Goal: Task Accomplishment & Management: Manage account settings

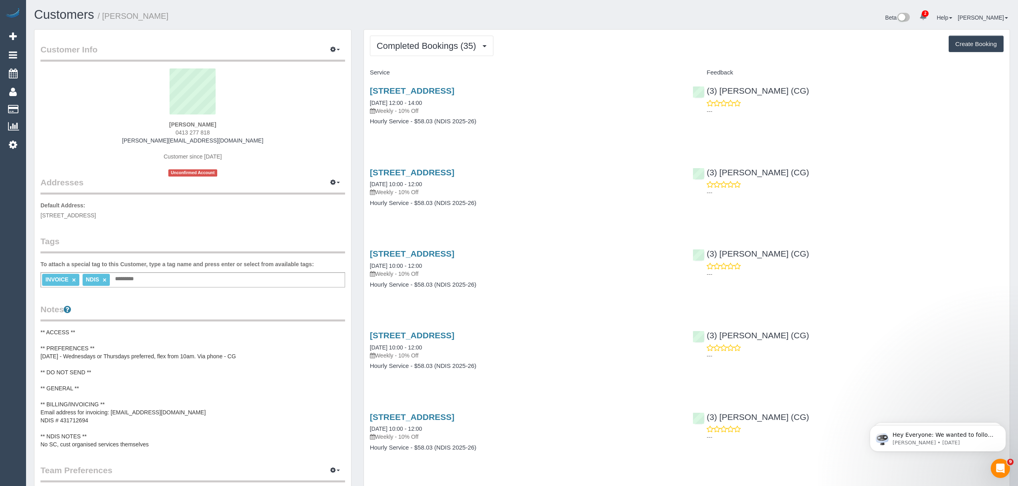
click at [108, 414] on pre "** ACCESS ** ** PREFERENCES ** 04/02/25 - Wednesdays or Thursdays preferred, fl…" at bounding box center [192, 389] width 305 height 120
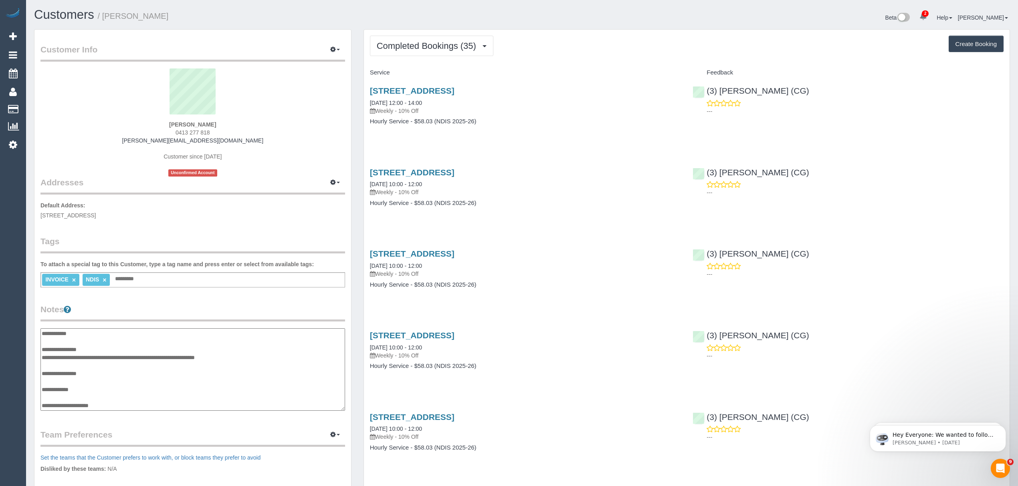
scroll to position [40, 0]
drag, startPoint x: 95, startPoint y: 381, endPoint x: 42, endPoint y: 382, distance: 53.3
click at [42, 382] on textarea "**********" at bounding box center [192, 370] width 304 height 83
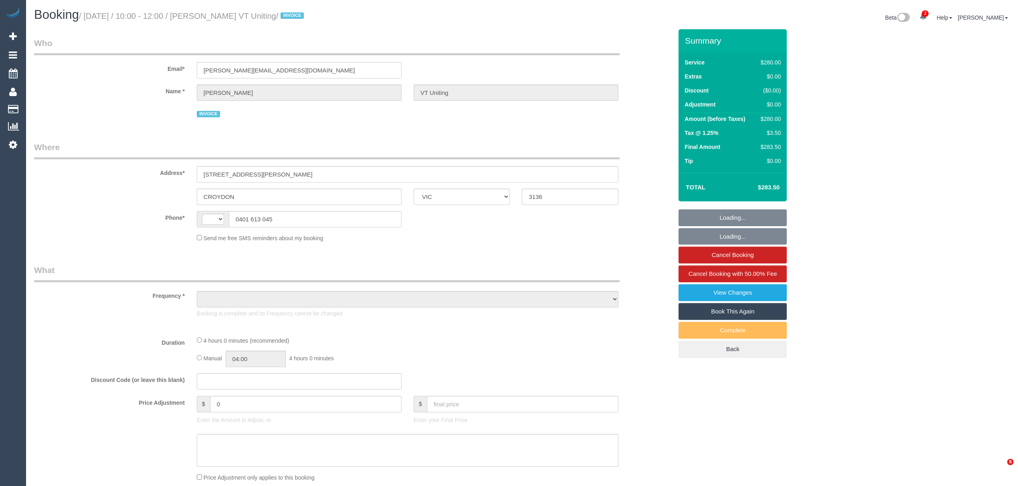
select select "VIC"
select select "object:316"
select select "string:AU"
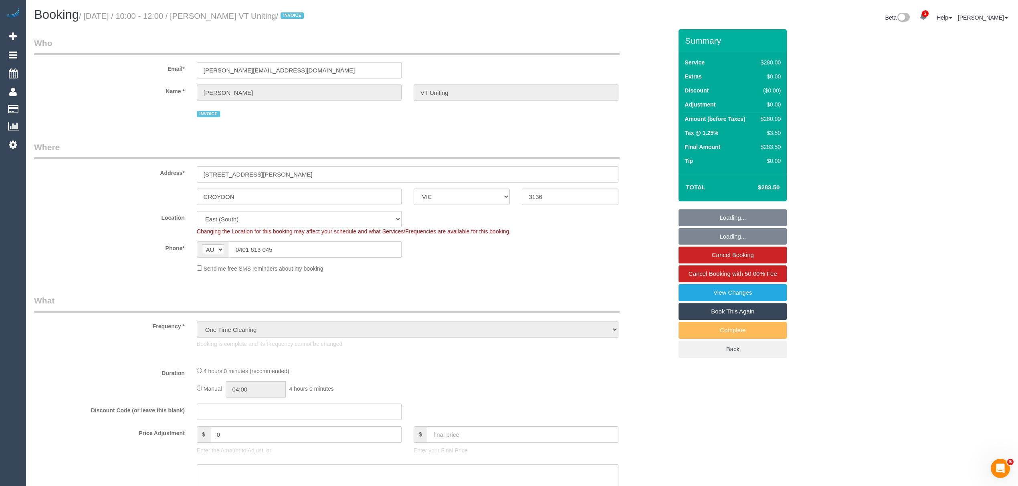
select select "object:576"
select select "number:28"
select select "number:14"
select select "number:19"
select select "number:25"
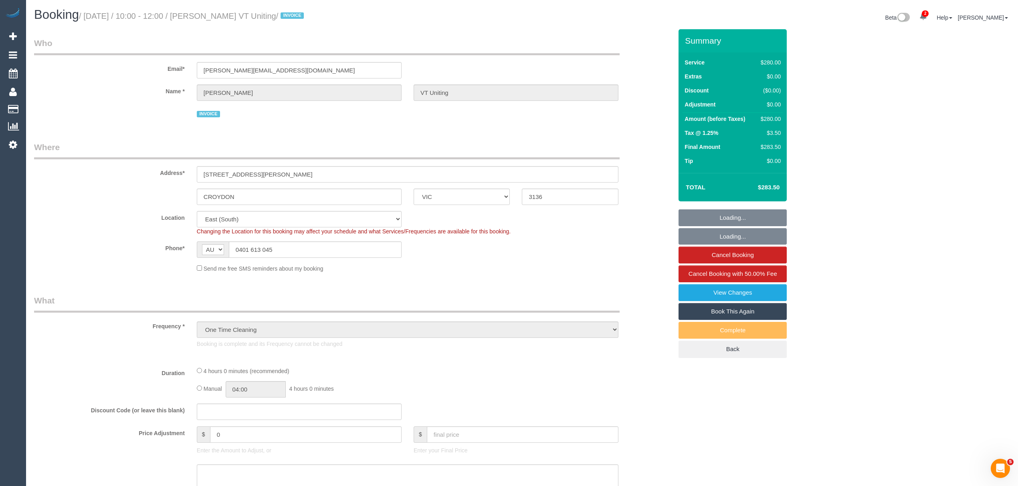
select select "240"
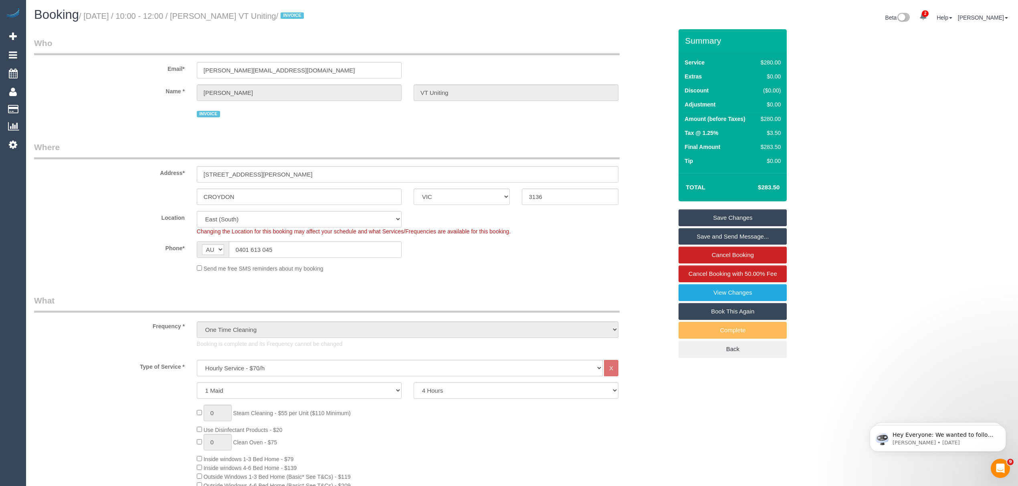
drag, startPoint x: 221, startPoint y: 18, endPoint x: 240, endPoint y: 130, distance: 112.9
click at [299, 28] on div "Booking / September 24, 2025 / 10:00 - 12:00 / STAVROULA KAZAKOS VT Uniting / I…" at bounding box center [522, 18] width 988 height 21
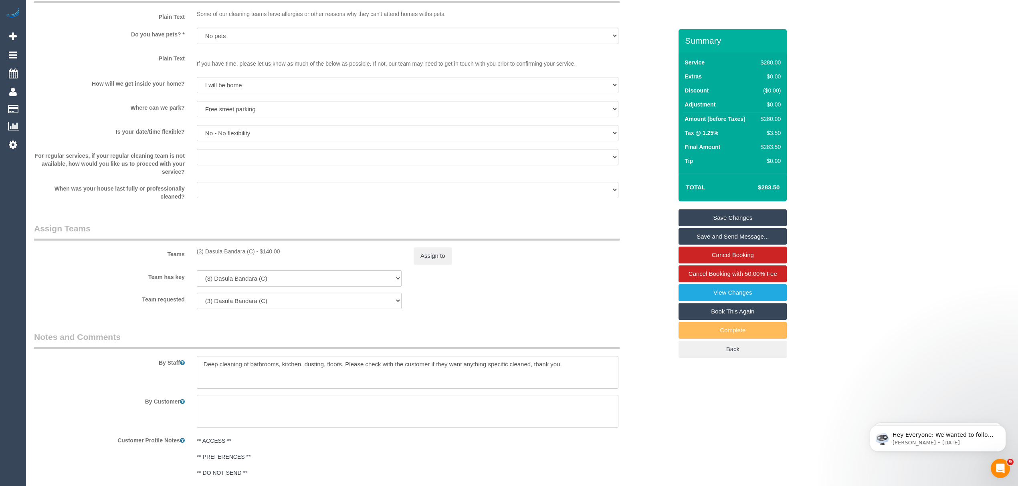
scroll to position [1370, 0]
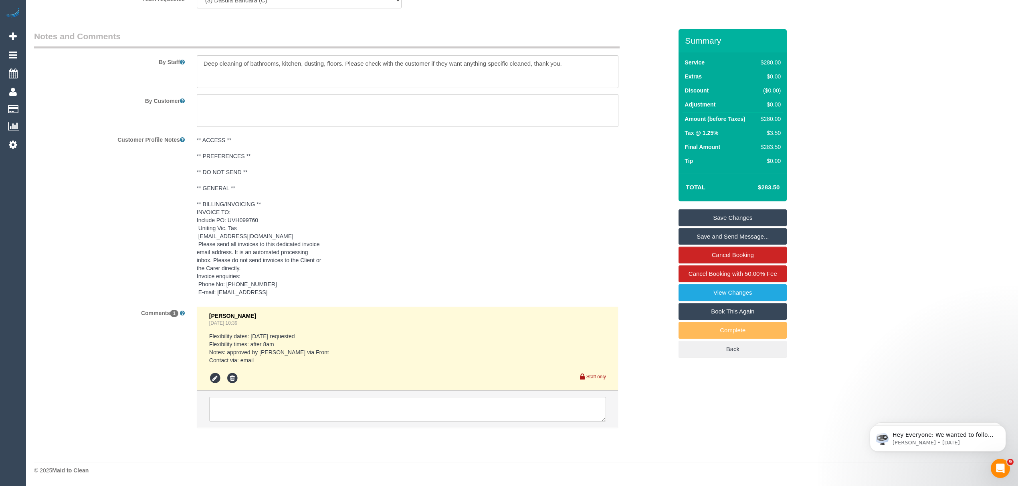
click at [253, 218] on pre "** ACCESS ** ** PREFERENCES ** ** DO NOT SEND ** ** GENERAL ** ** BILLING/INVOI…" at bounding box center [408, 216] width 422 height 160
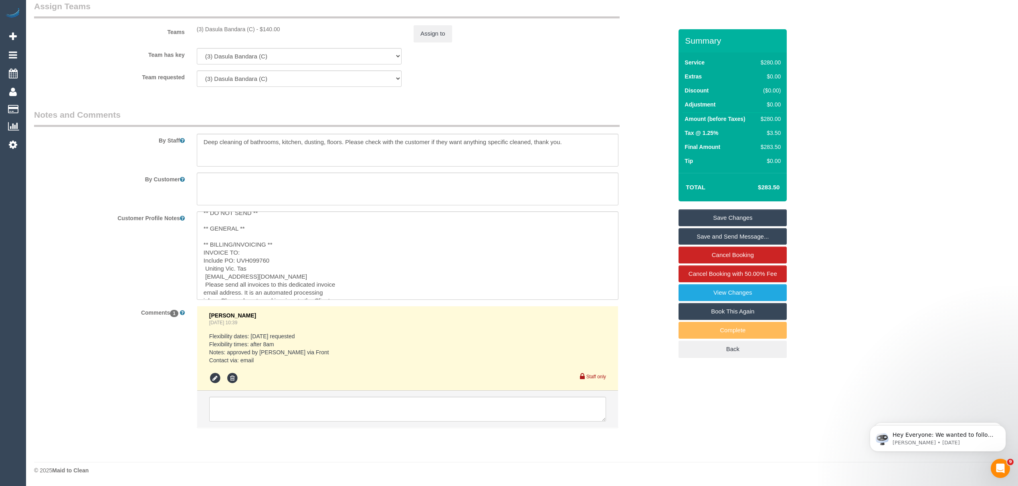
scroll to position [26, 0]
drag, startPoint x: 236, startPoint y: 271, endPoint x: 268, endPoint y: 274, distance: 32.6
click at [268, 274] on textarea "** ACCESS ** ** PREFERENCES ** ** DO NOT SEND ** ** GENERAL ** ** BILLING/INVOI…" at bounding box center [408, 256] width 422 height 89
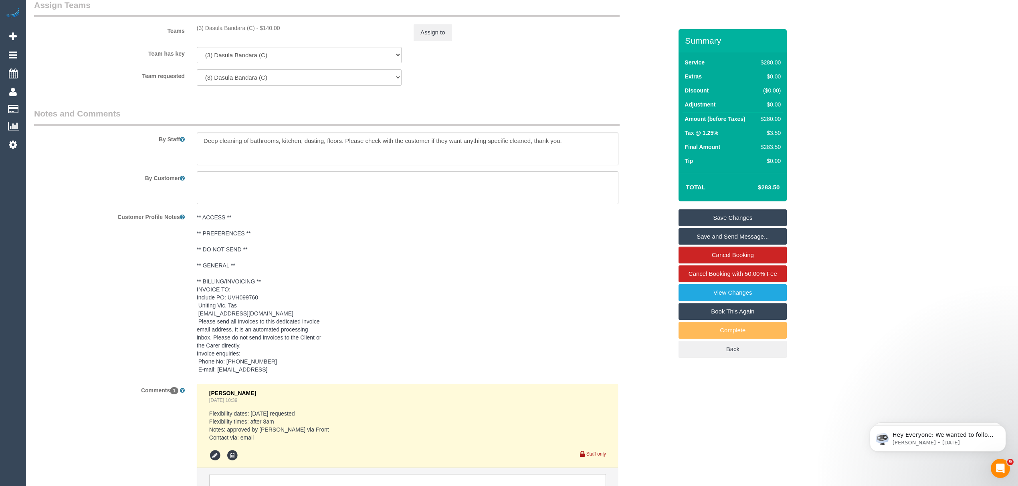
click at [279, 310] on pre "** ACCESS ** ** PREFERENCES ** ** DO NOT SEND ** ** GENERAL ** ** BILLING/INVOI…" at bounding box center [408, 294] width 422 height 160
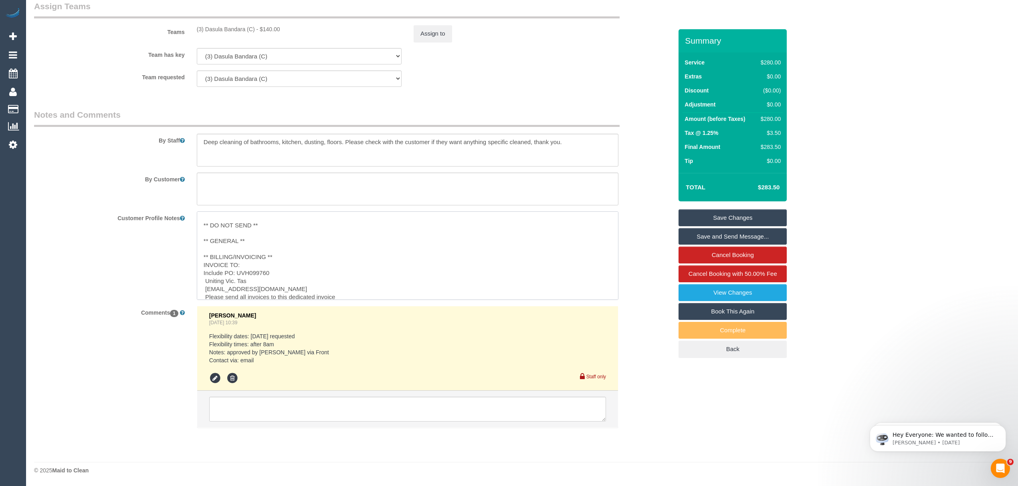
drag, startPoint x: 316, startPoint y: 288, endPoint x: 205, endPoint y: 287, distance: 110.6
click at [205, 287] on textarea "** ACCESS ** ** PREFERENCES ** ** DO NOT SEND ** ** GENERAL ** ** BILLING/INVOI…" at bounding box center [408, 256] width 422 height 89
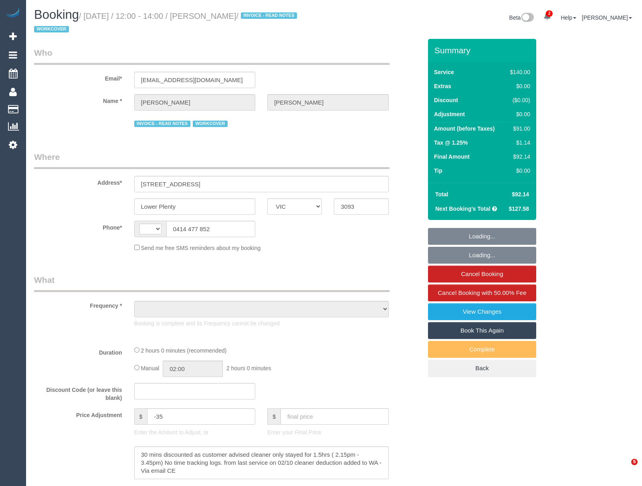
select select "VIC"
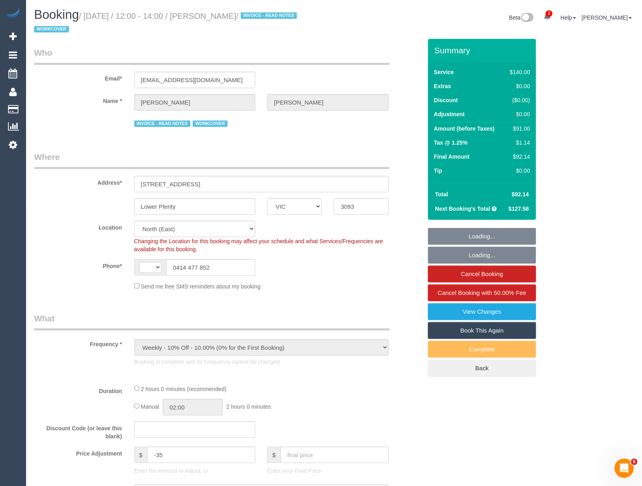
select select "object:738"
select select "string:AU"
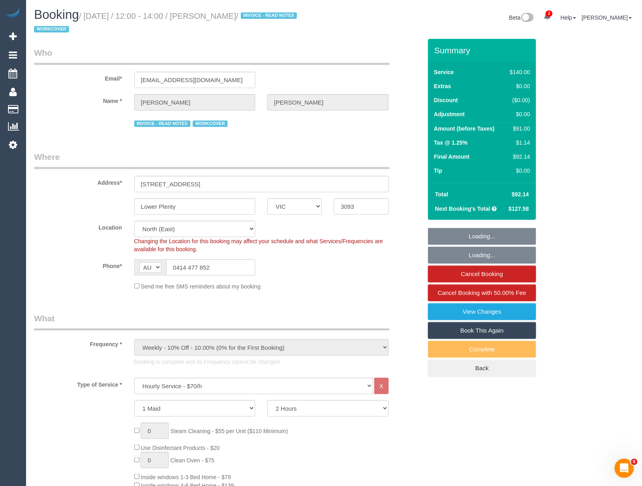
select select "number:27"
select select "number:16"
select select "number:18"
select select "number:23"
select select "number:34"
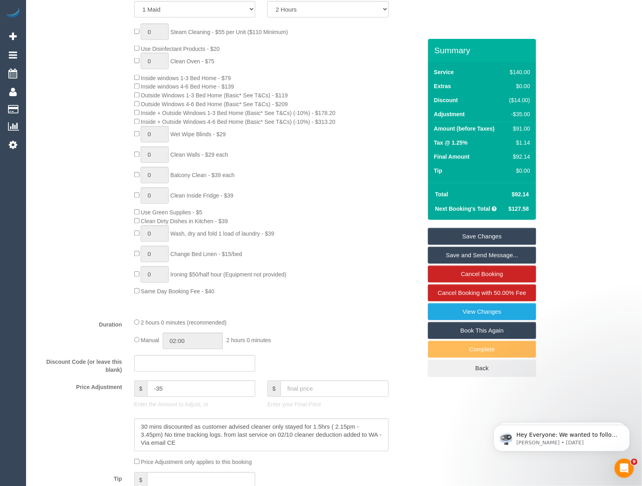
scroll to position [481, 0]
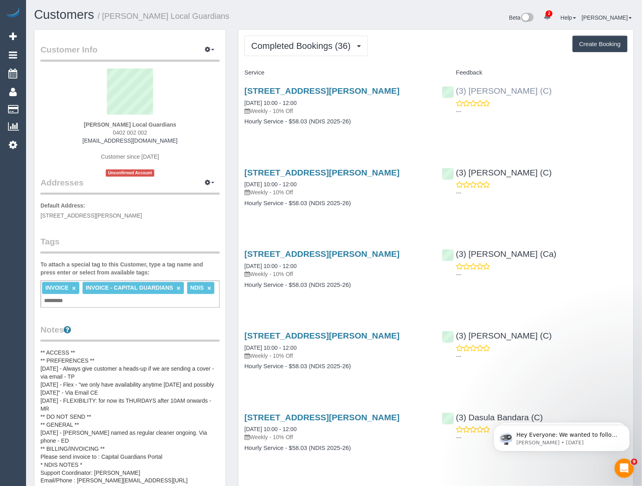
drag, startPoint x: 467, startPoint y: 80, endPoint x: 547, endPoint y: 90, distance: 80.8
click at [547, 90] on div "(3) [PERSON_NAME] (C) ---" at bounding box center [535, 98] width 198 height 39
copy link "(3) [PERSON_NAME]"
